Goal: Check status: Check status

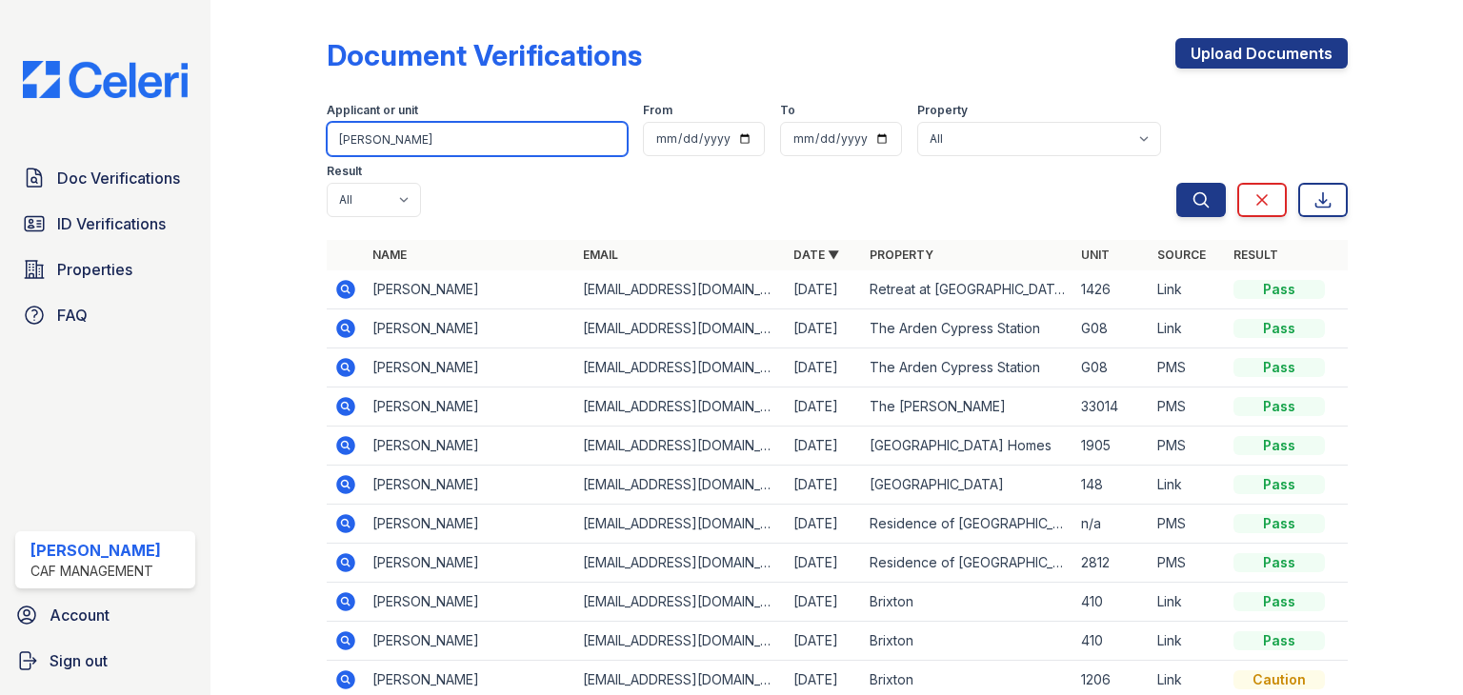
click at [449, 149] on input "trevin" at bounding box center [477, 139] width 301 height 34
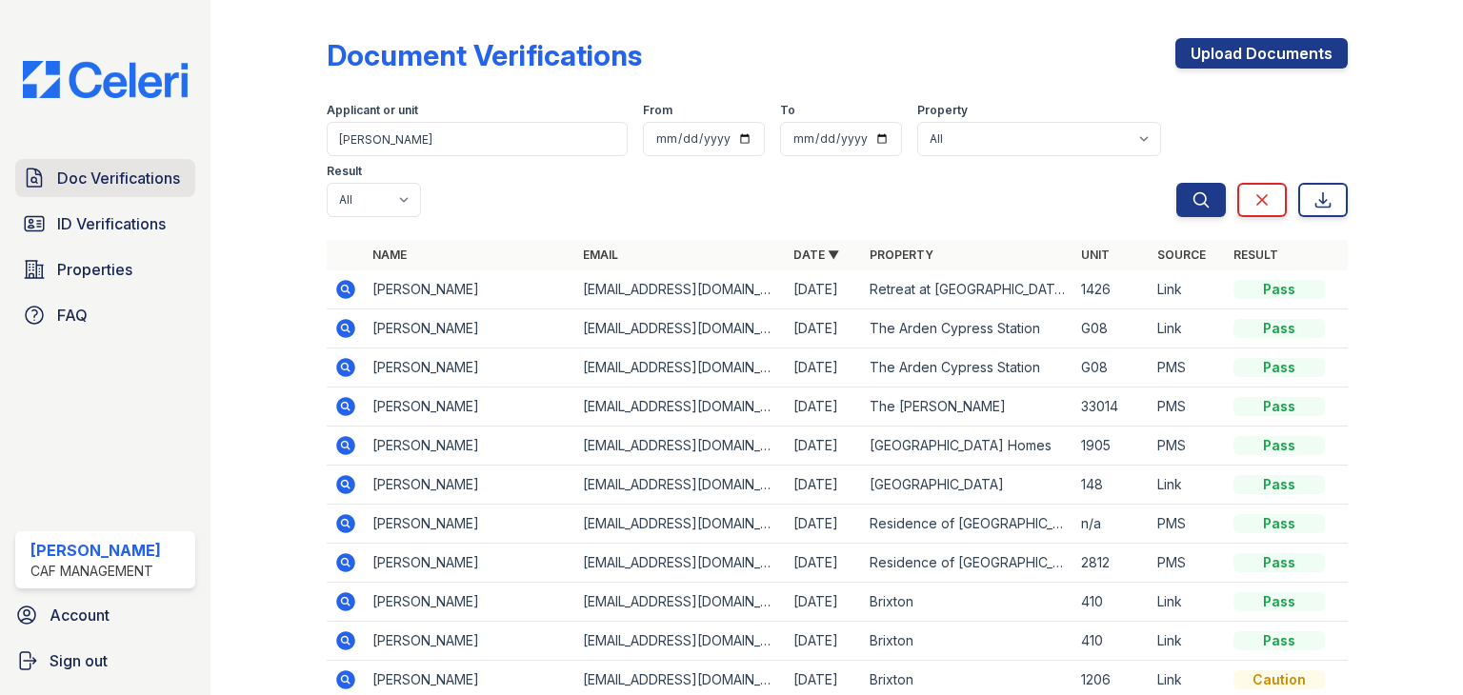
click at [86, 180] on span "Doc Verifications" at bounding box center [118, 178] width 123 height 23
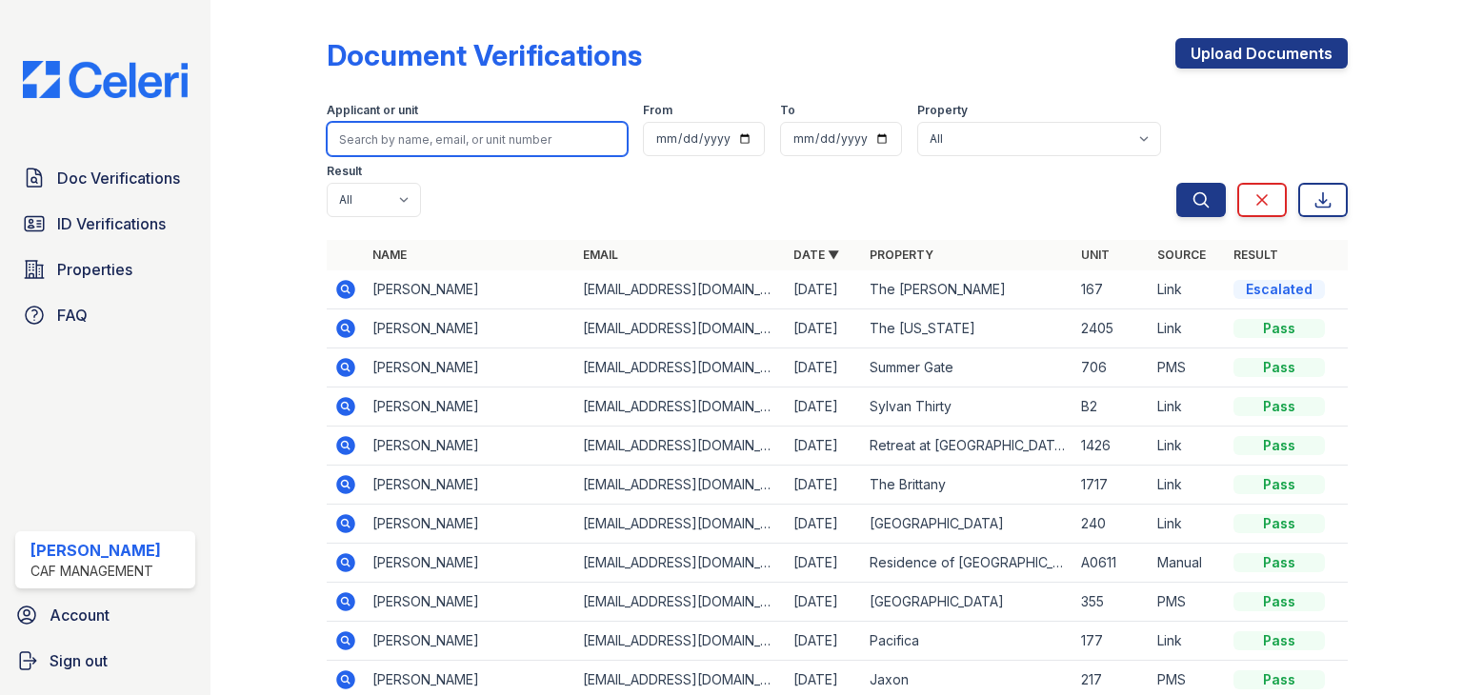
click at [386, 136] on input "search" at bounding box center [477, 139] width 301 height 34
type input "[PERSON_NAME]"
click at [1177, 183] on button "Search" at bounding box center [1202, 200] width 50 height 34
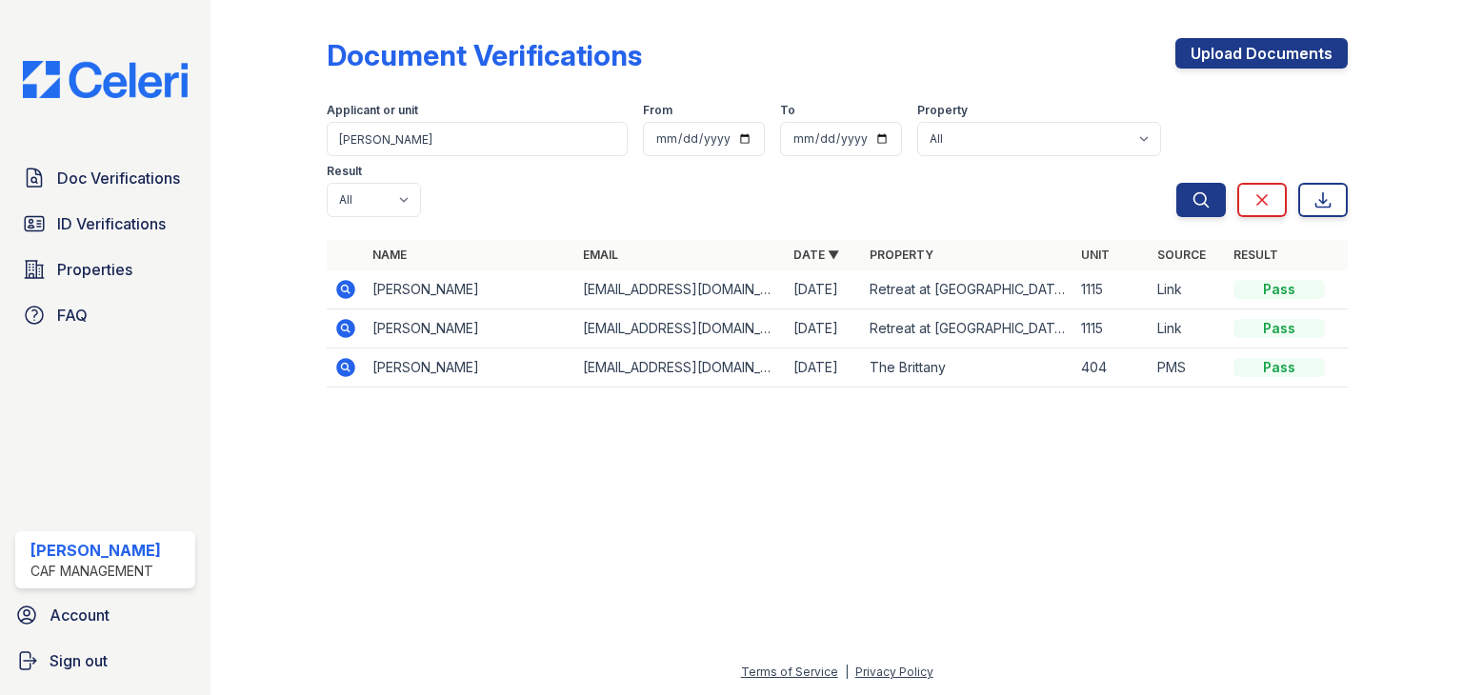
click at [351, 280] on icon at bounding box center [345, 289] width 19 height 19
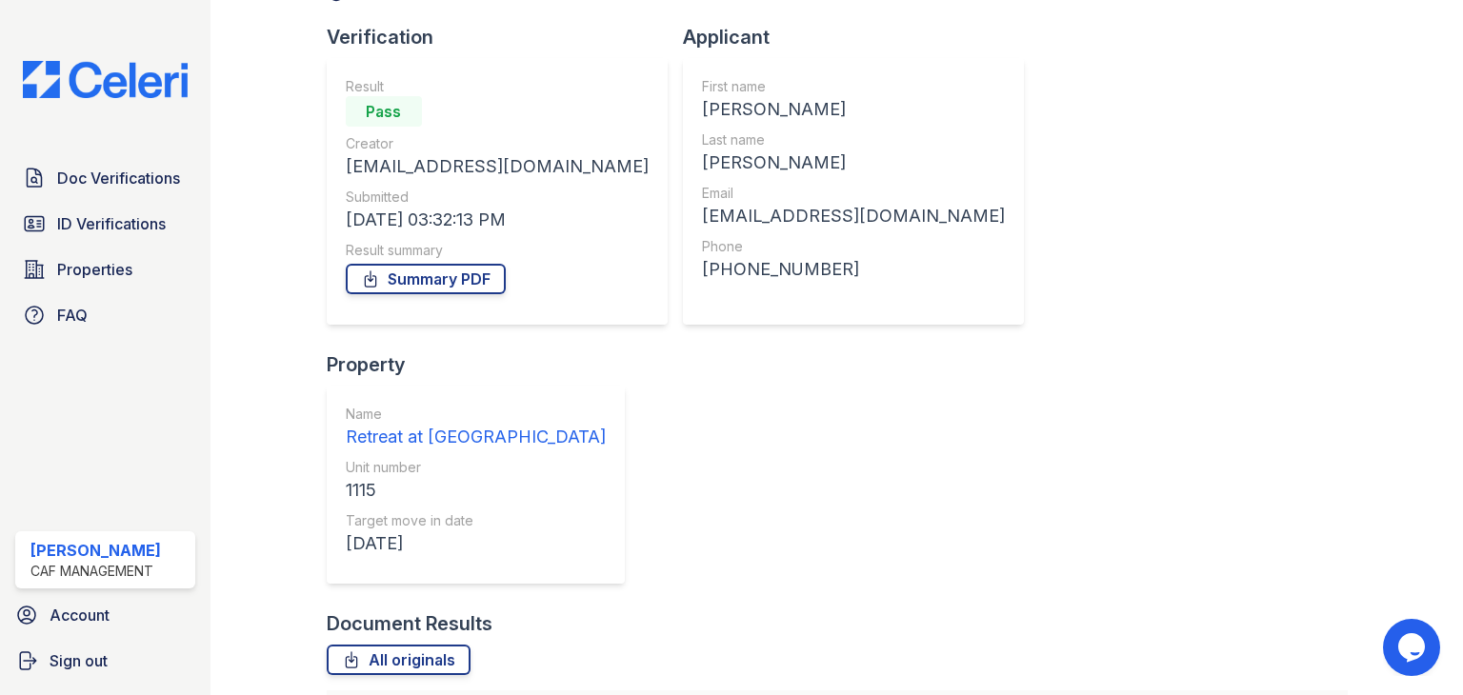
scroll to position [112, 0]
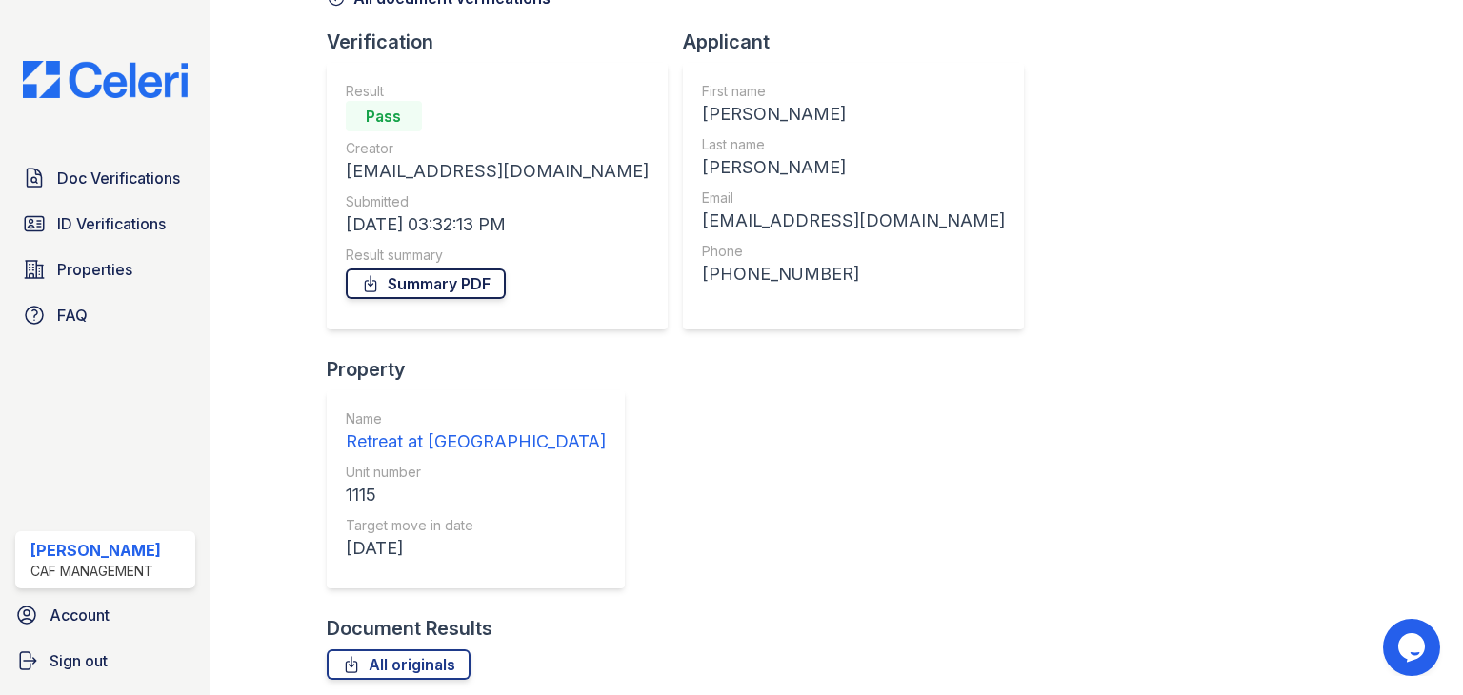
click at [452, 280] on link "Summary PDF" at bounding box center [426, 284] width 160 height 30
click at [111, 177] on span "Doc Verifications" at bounding box center [118, 178] width 123 height 23
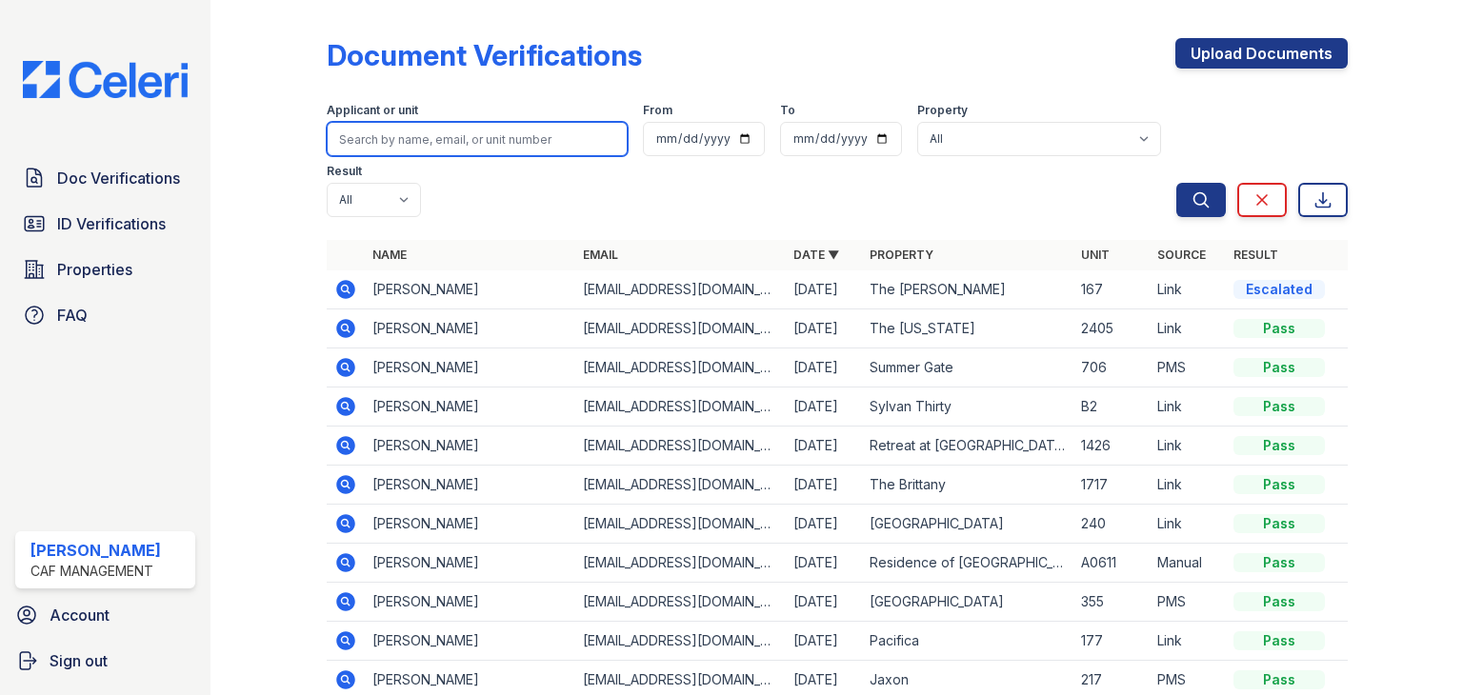
click at [431, 138] on input "search" at bounding box center [477, 139] width 301 height 34
type input "[PERSON_NAME]"
click at [1177, 183] on button "Search" at bounding box center [1202, 200] width 50 height 34
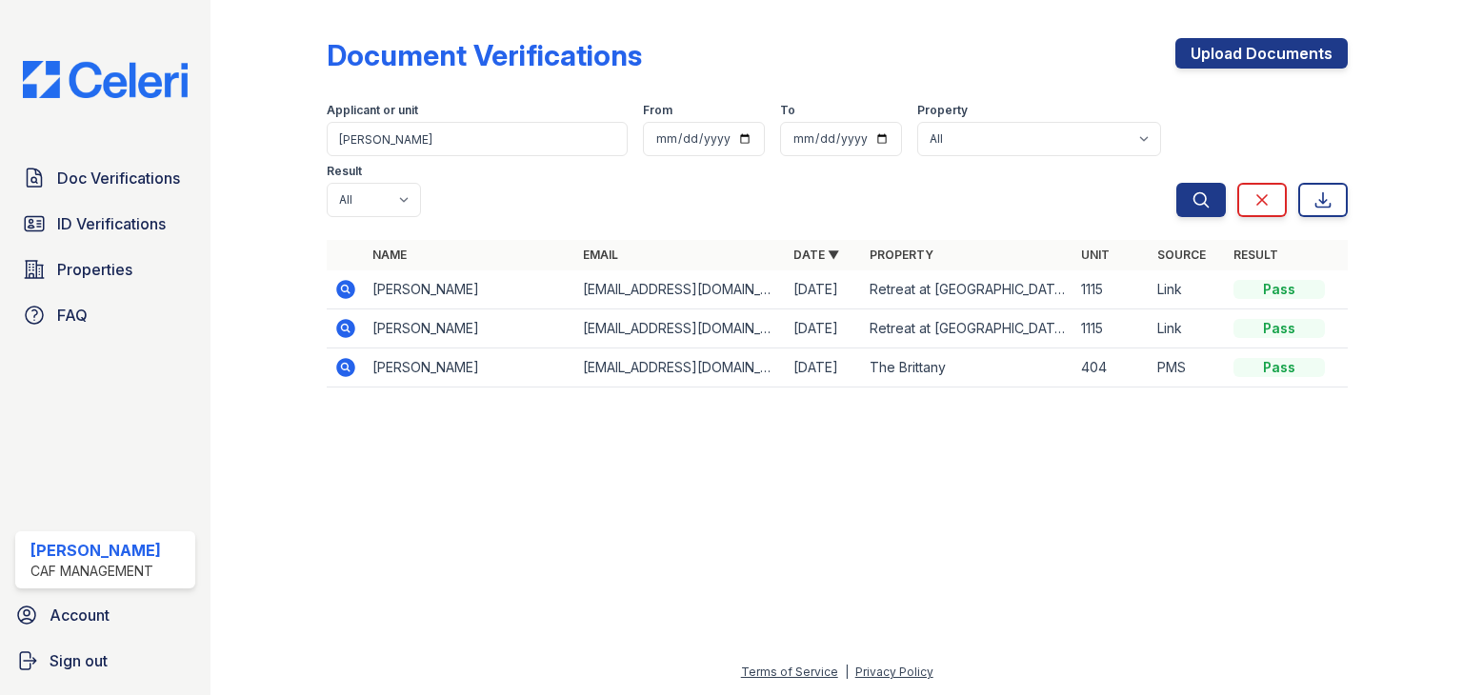
click at [341, 317] on icon at bounding box center [345, 328] width 23 height 23
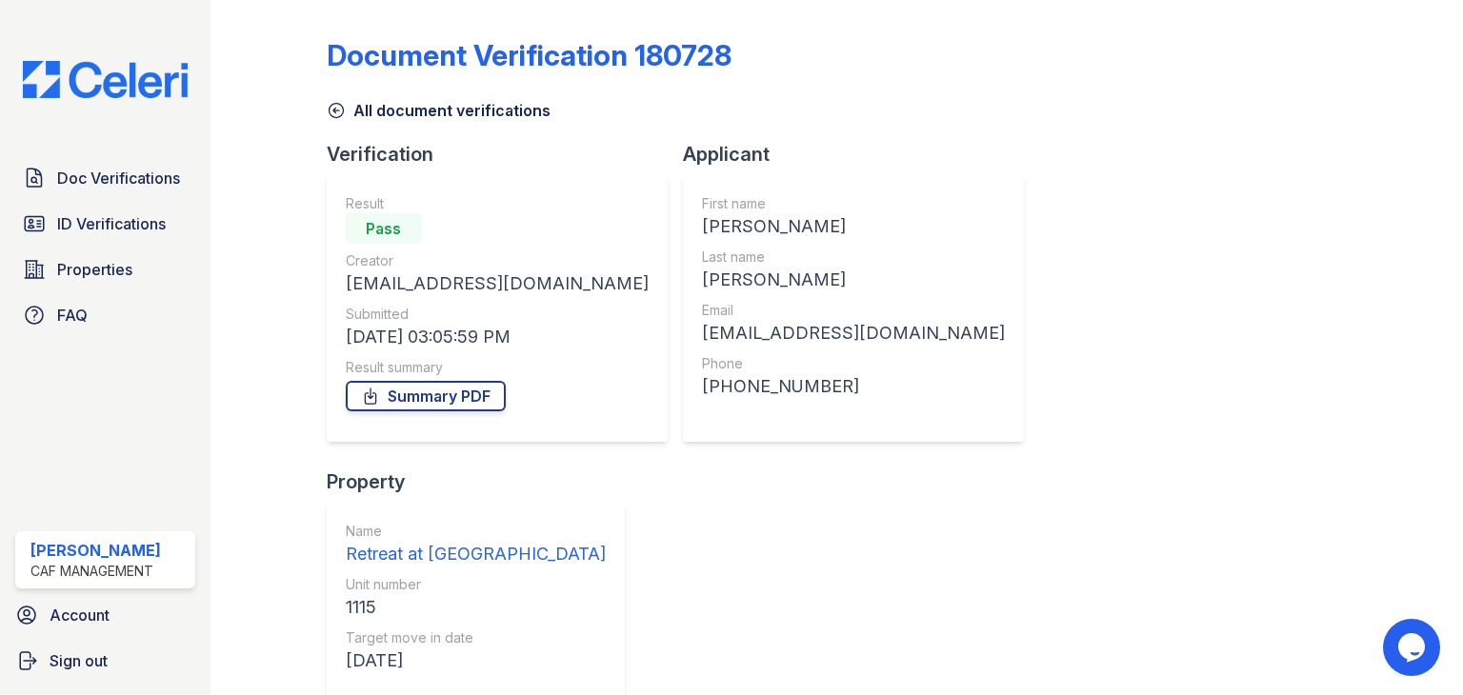
click at [407, 449] on div "Verification Result Pass Creator qtpy12112003@gmail.com Submitted 08/21/25 03:0…" at bounding box center [505, 305] width 356 height 328
click at [430, 396] on link "Summary PDF" at bounding box center [426, 396] width 160 height 30
click at [292, 98] on div at bounding box center [283, 526] width 85 height 1037
